Goal: Transaction & Acquisition: Purchase product/service

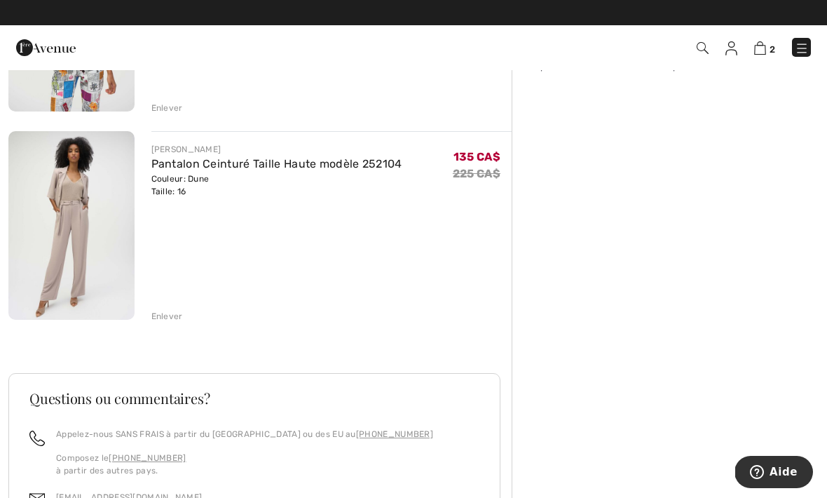
scroll to position [260, 0]
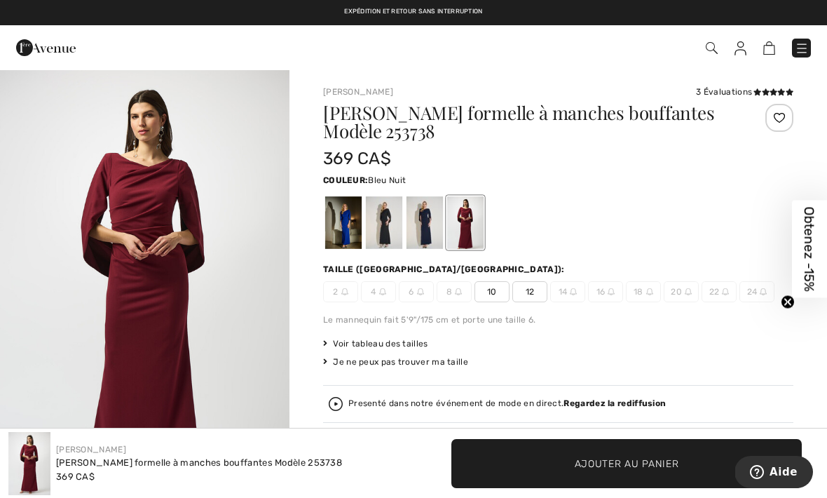
click at [425, 221] on div at bounding box center [425, 222] width 36 height 53
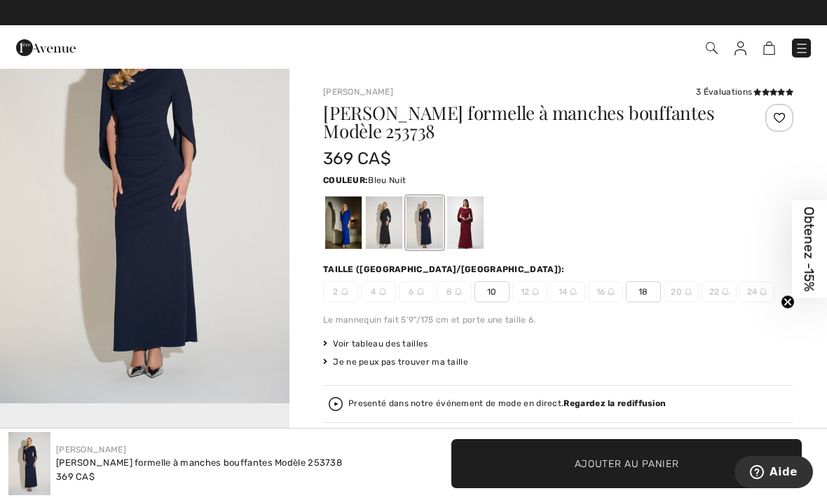
scroll to position [100, 0]
click at [370, 346] on span "Voir tableau des tailles" at bounding box center [375, 343] width 105 height 13
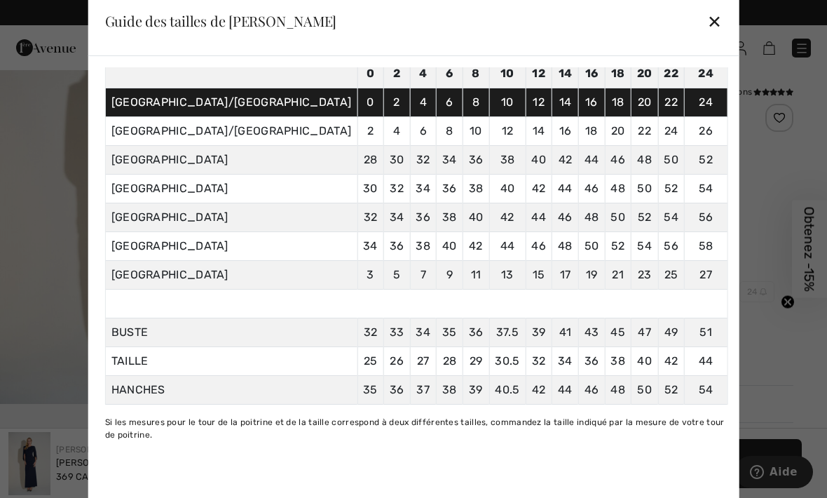
scroll to position [107, 0]
click at [707, 23] on div "✕" at bounding box center [714, 20] width 15 height 29
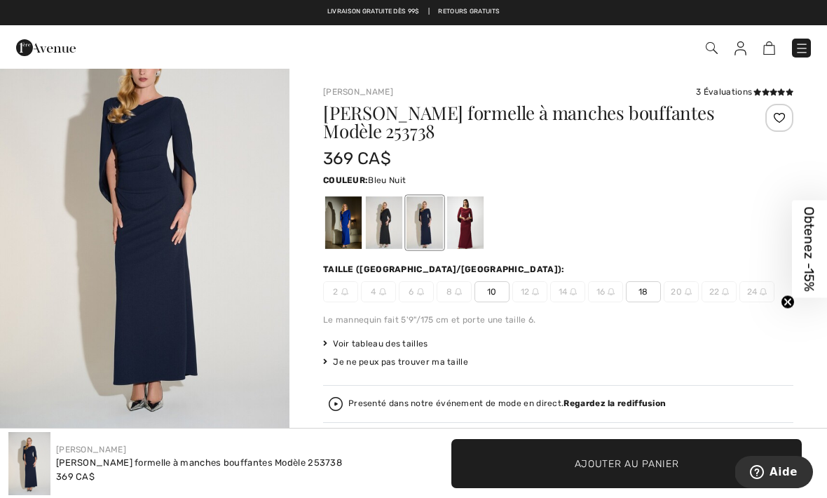
scroll to position [69, 0]
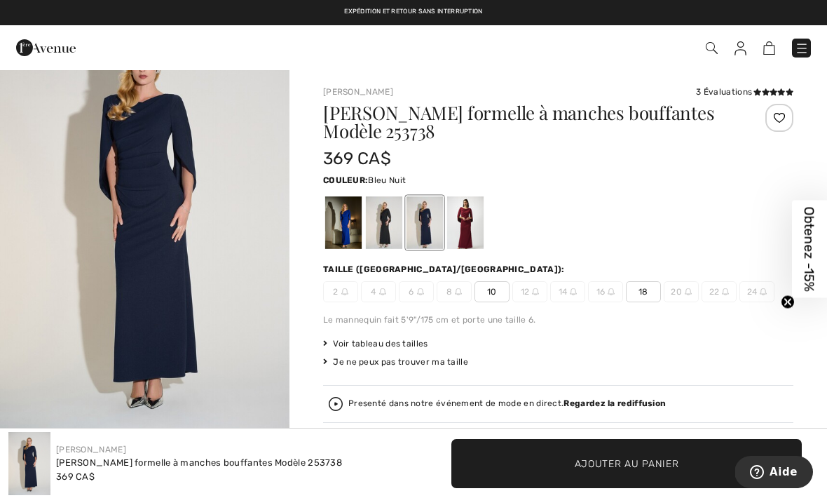
click at [462, 227] on div at bounding box center [465, 222] width 36 height 53
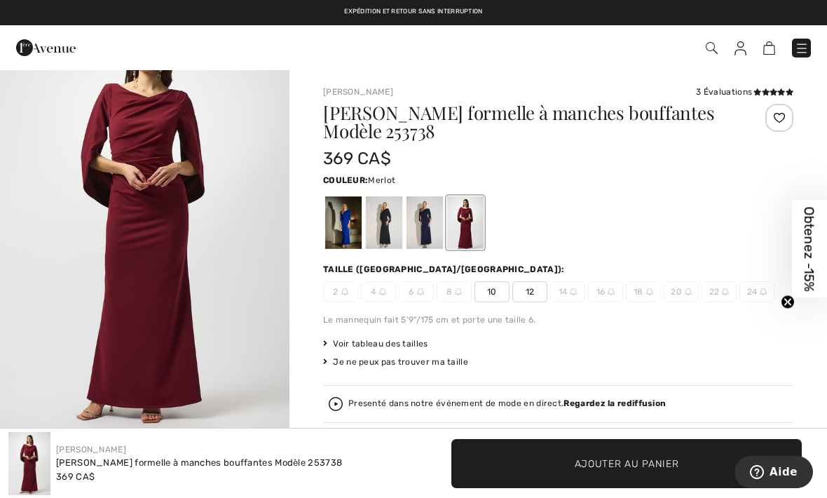
scroll to position [0, 0]
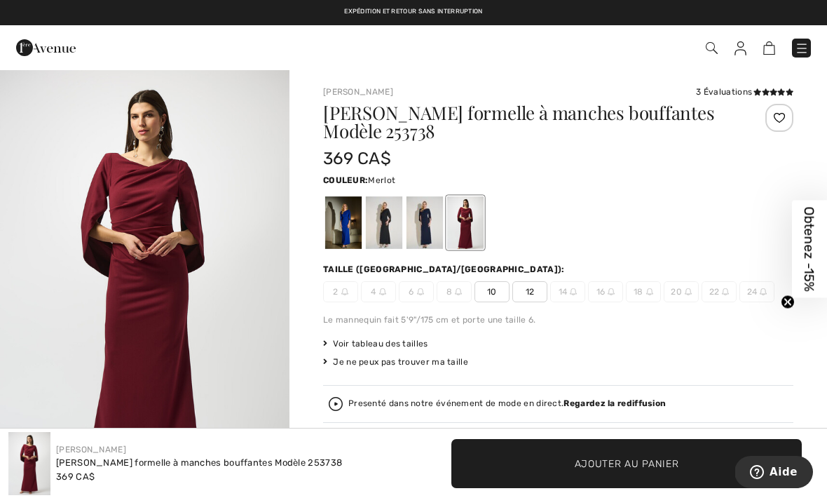
click at [420, 222] on div at bounding box center [425, 222] width 36 height 53
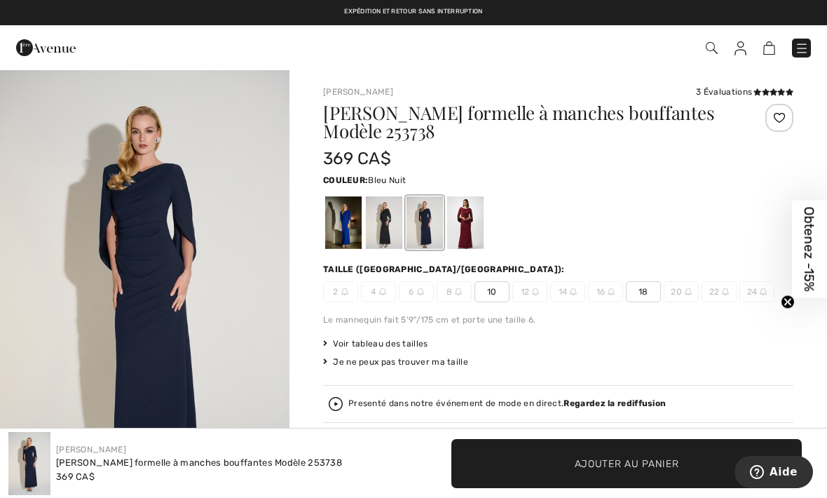
click at [638, 299] on span "18" at bounding box center [643, 291] width 35 height 21
click at [585, 455] on span "✔ Ajouté au panier Ajouter au panier" at bounding box center [626, 463] width 350 height 49
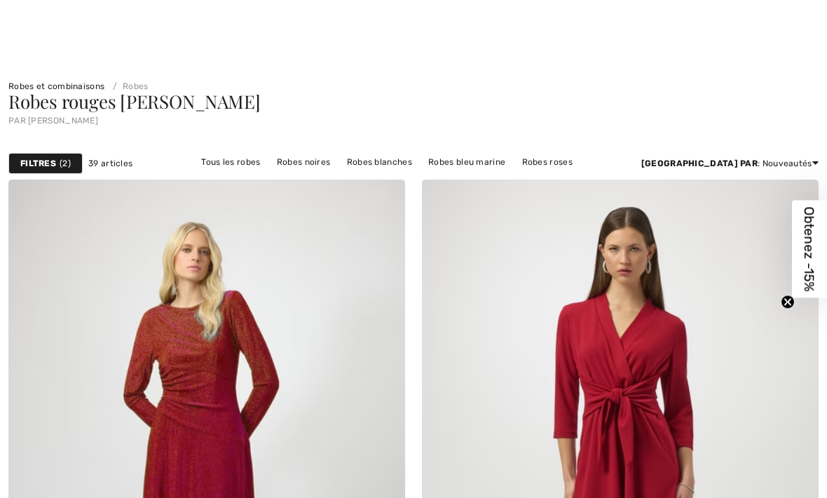
click at [309, 171] on link "Robes Joseph Ribkoff" at bounding box center [253, 180] width 112 height 18
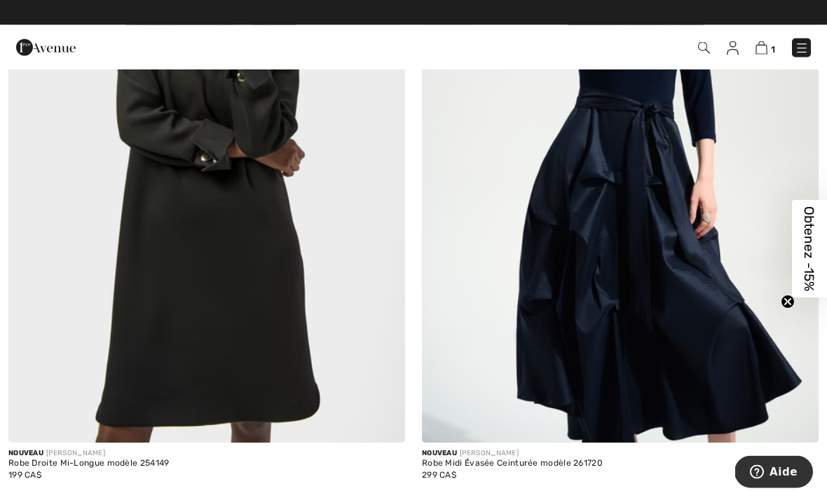
scroll to position [979, 0]
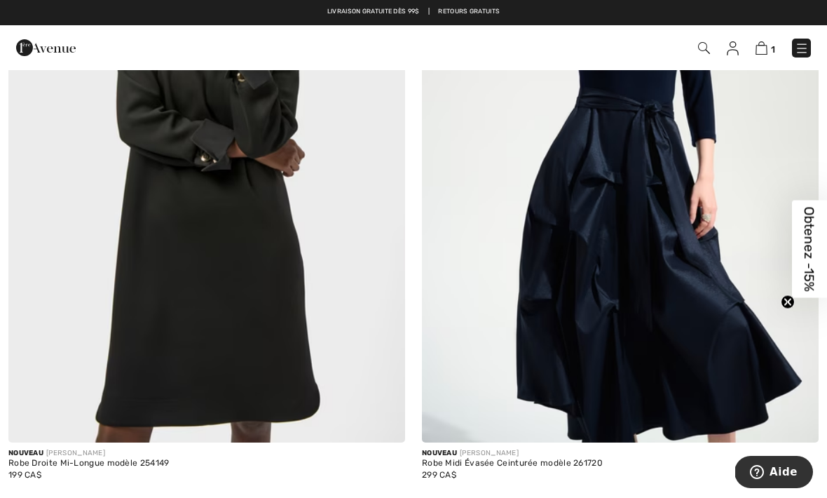
click at [168, 249] on img at bounding box center [206, 144] width 397 height 595
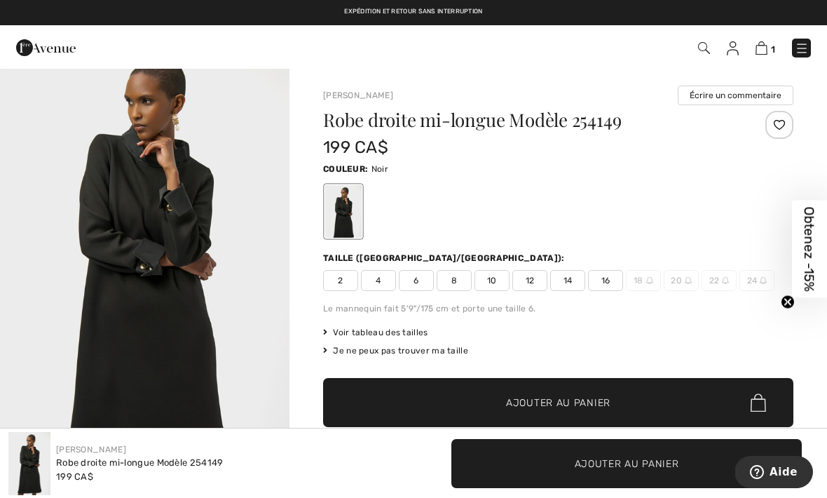
scroll to position [29, 0]
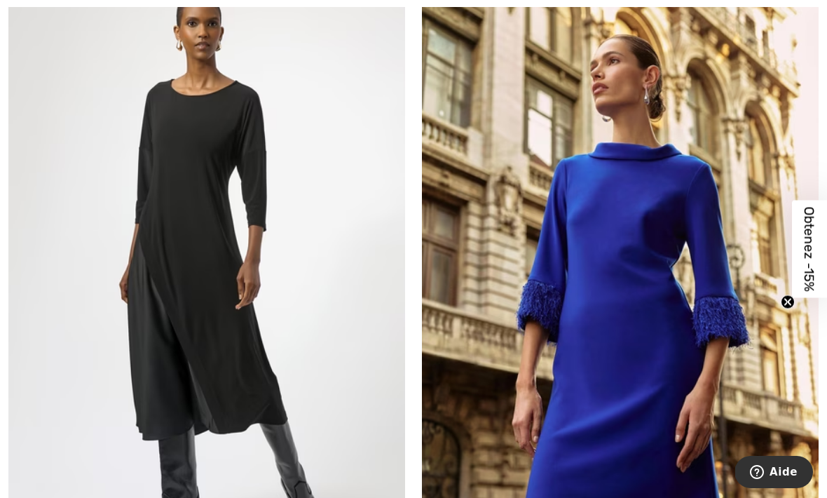
scroll to position [5648, 0]
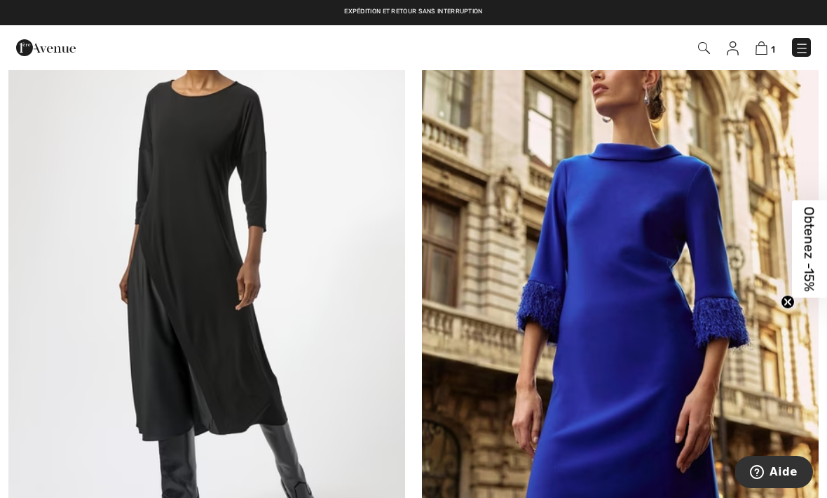
click at [517, 348] on img at bounding box center [620, 272] width 397 height 595
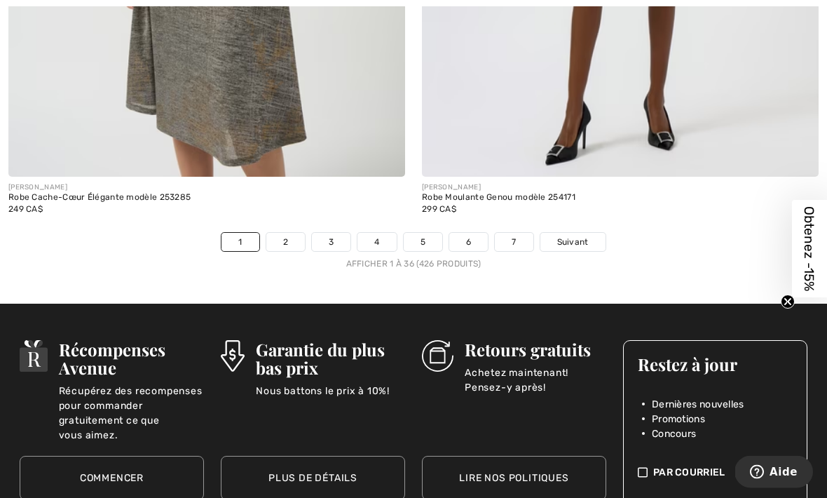
scroll to position [12308, 0]
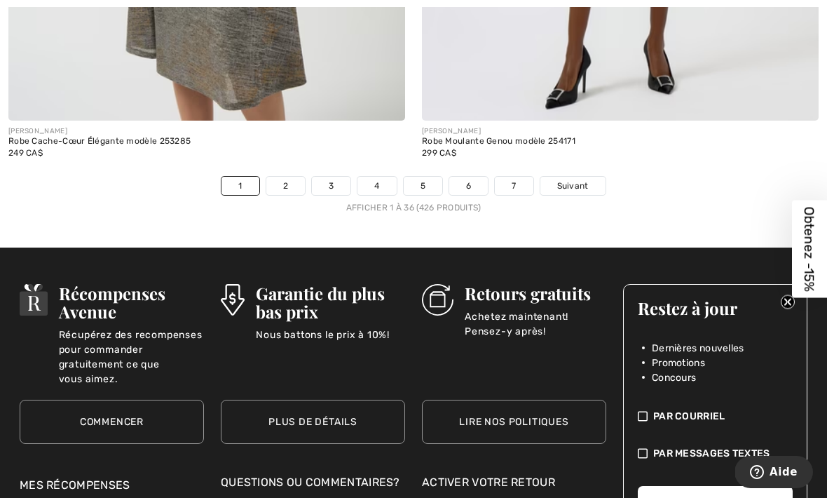
click at [290, 177] on link "2" at bounding box center [285, 186] width 39 height 18
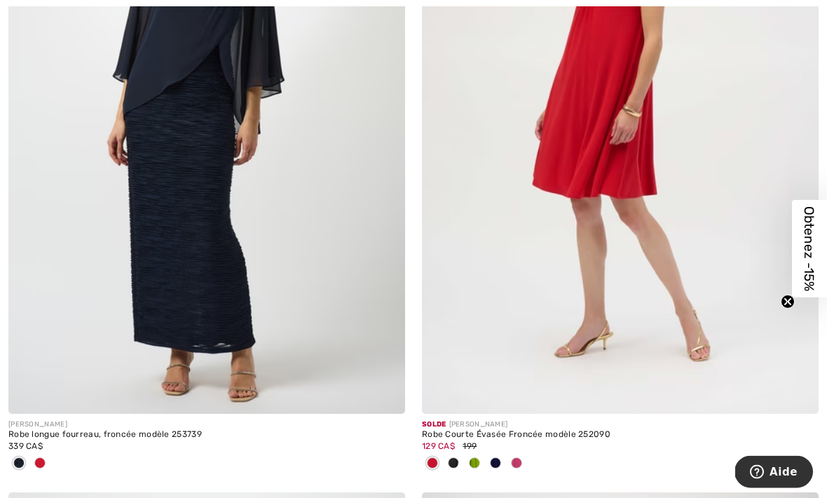
scroll to position [11272, 0]
click at [44, 457] on span at bounding box center [39, 462] width 11 height 11
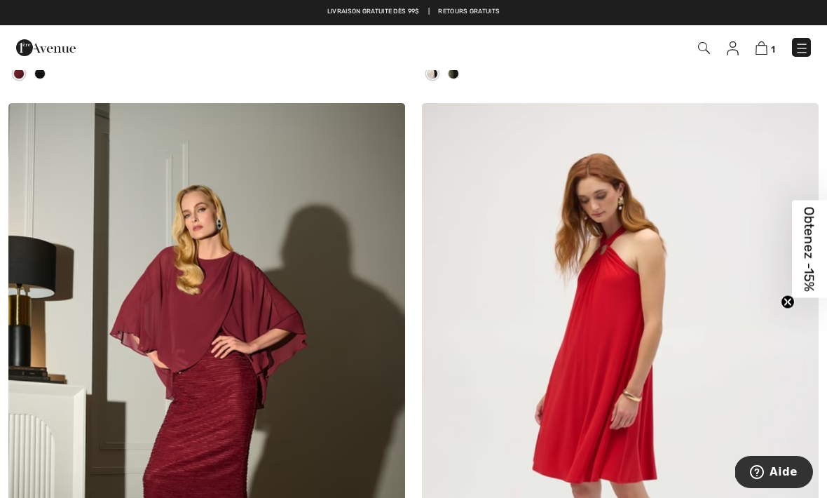
scroll to position [10984, 0]
